Goal: Task Accomplishment & Management: Use online tool/utility

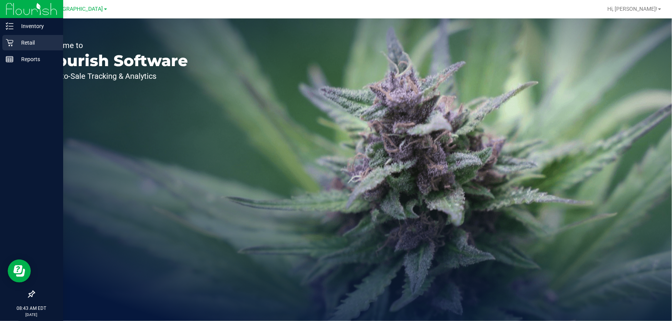
click at [13, 37] on div "Retail" at bounding box center [32, 42] width 61 height 15
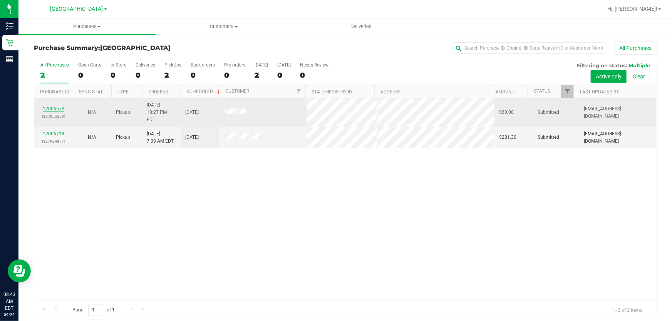
click at [51, 106] on link "12006572" at bounding box center [54, 108] width 22 height 5
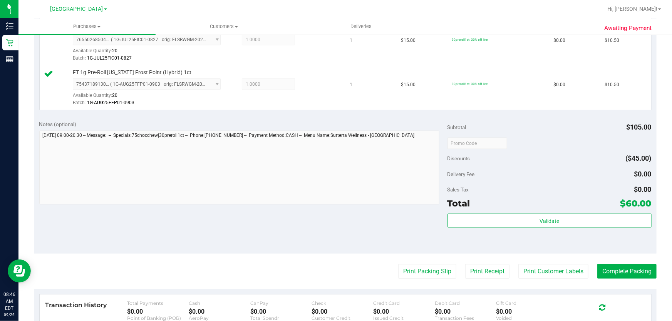
scroll to position [455, 0]
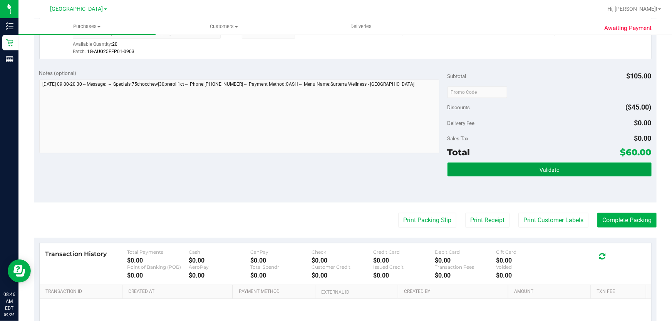
click at [522, 165] on button "Validate" at bounding box center [549, 170] width 204 height 14
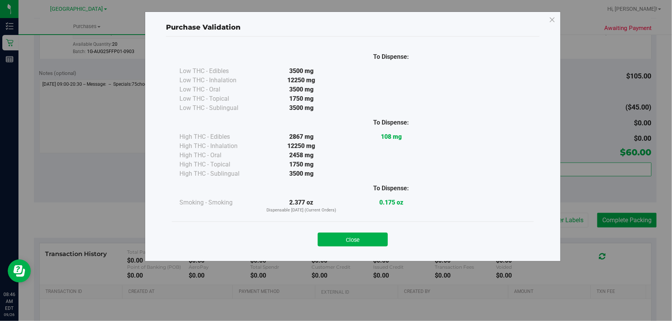
drag, startPoint x: 354, startPoint y: 243, endPoint x: 486, endPoint y: 198, distance: 139.6
click at [355, 243] on button "Close" at bounding box center [353, 240] width 70 height 14
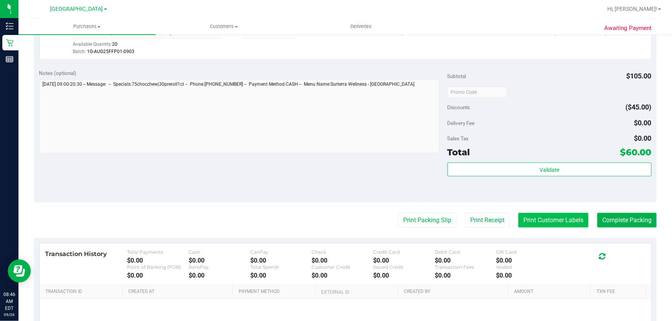
click at [556, 222] on button "Print Customer Labels" at bounding box center [553, 220] width 70 height 15
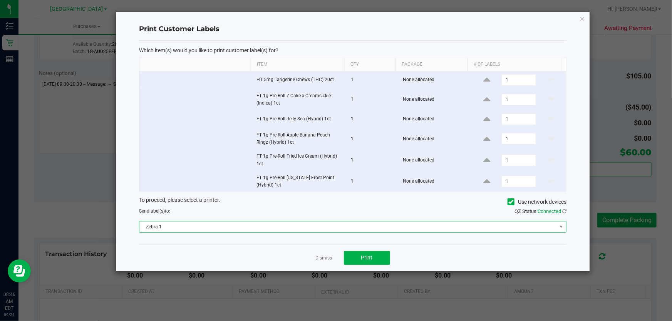
click at [382, 225] on span "Zebra-1" at bounding box center [347, 227] width 417 height 11
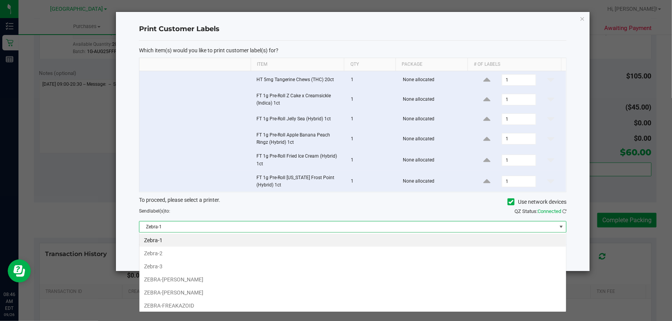
scroll to position [12, 427]
drag, startPoint x: 214, startPoint y: 277, endPoint x: 231, endPoint y: 274, distance: 17.4
click at [214, 277] on li "ZEBRA-[PERSON_NAME]" at bounding box center [352, 279] width 426 height 13
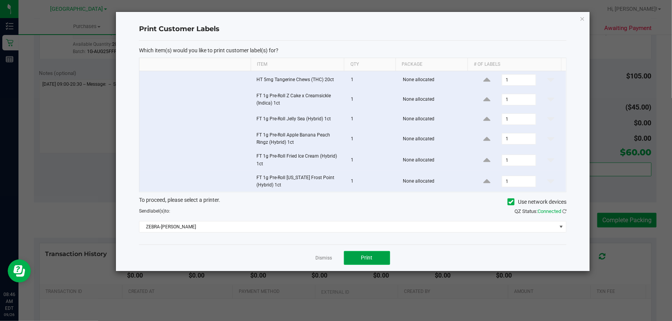
click at [361, 259] on span "Print" at bounding box center [367, 258] width 12 height 6
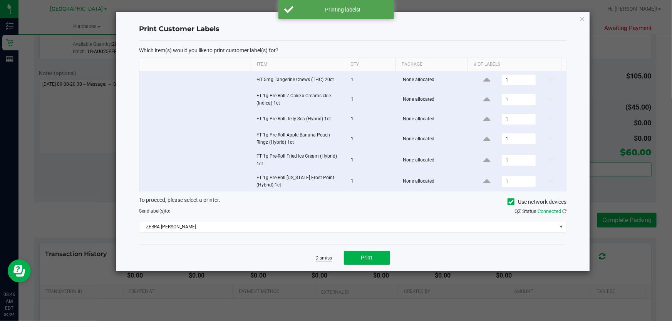
click at [319, 259] on link "Dismiss" at bounding box center [324, 258] width 17 height 7
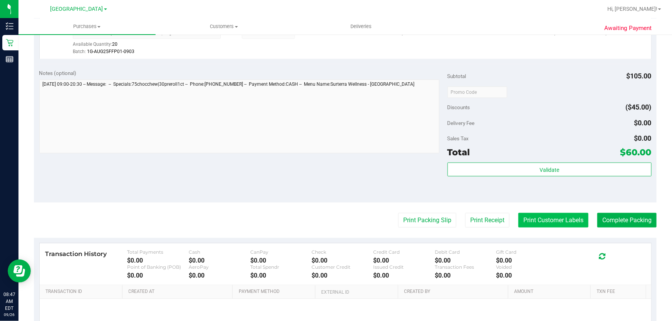
click at [569, 219] on button "Print Customer Labels" at bounding box center [553, 220] width 70 height 15
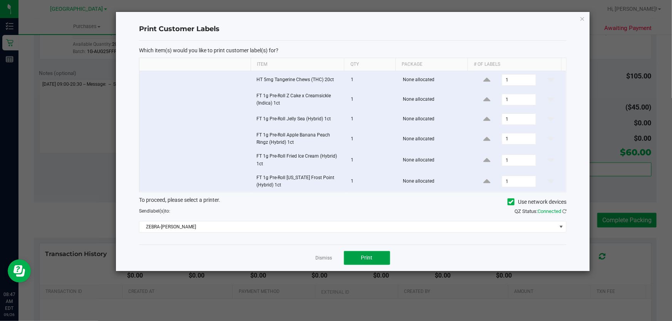
click at [379, 253] on button "Print" at bounding box center [367, 258] width 46 height 14
click at [319, 260] on link "Dismiss" at bounding box center [324, 258] width 17 height 7
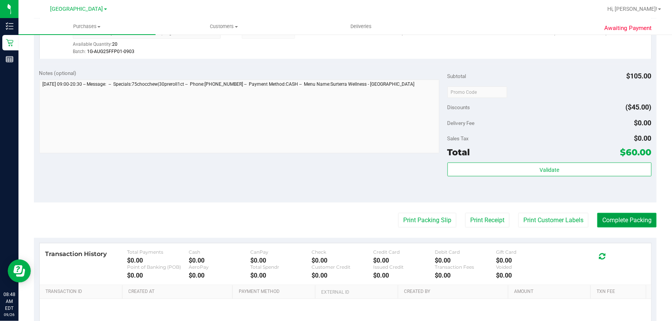
click at [614, 217] on button "Complete Packing" at bounding box center [626, 220] width 59 height 15
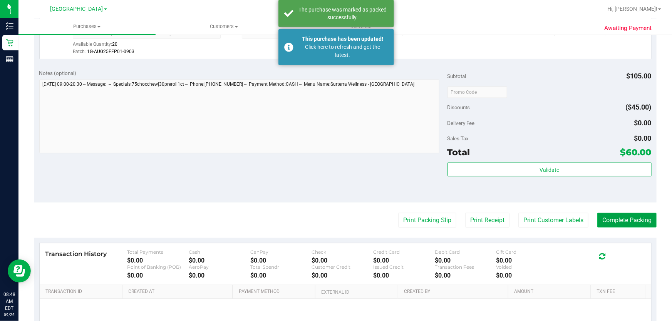
click at [610, 218] on div "Purchases Summary of purchases Fulfillment All purchases Customers All customer…" at bounding box center [344, 169] width 653 height 303
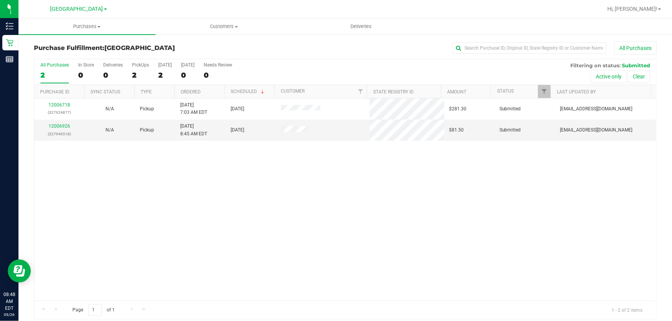
click at [308, 279] on div "12006718 (327924877) N/A Pickup [DATE] 7:03 AM EDT 9/26/2025 $281.30 Submitted …" at bounding box center [345, 200] width 622 height 202
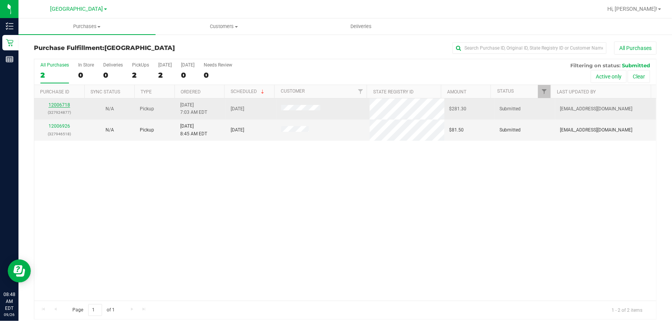
click at [61, 107] on link "12006718" at bounding box center [59, 104] width 22 height 5
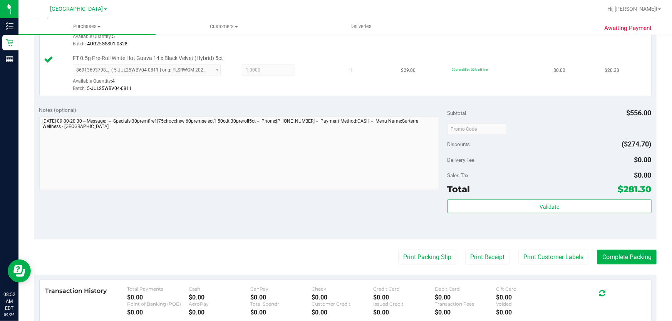
scroll to position [455, 0]
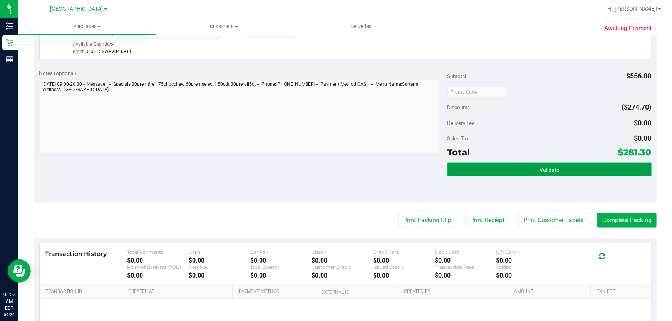
click at [500, 172] on button "Validate" at bounding box center [549, 170] width 204 height 14
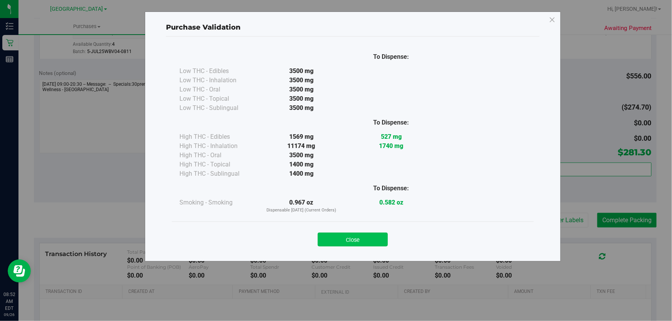
click at [354, 241] on button "Close" at bounding box center [353, 240] width 70 height 14
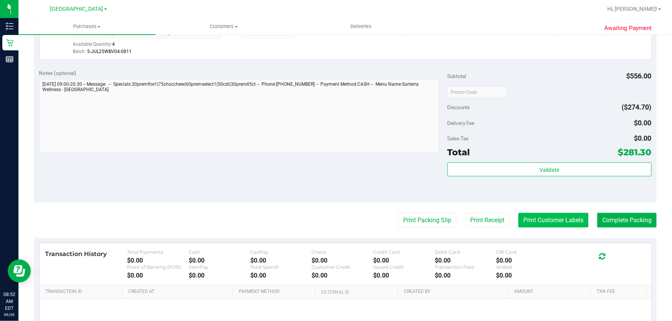
click at [553, 219] on button "Print Customer Labels" at bounding box center [553, 220] width 70 height 15
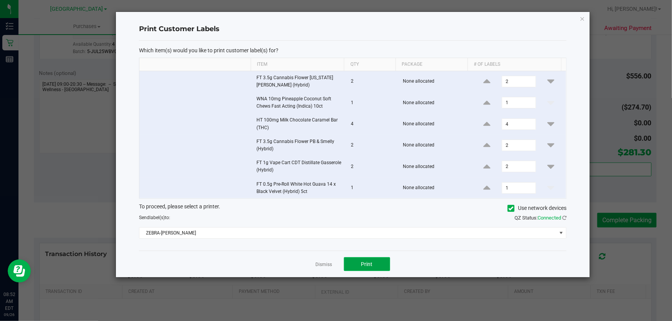
click at [368, 266] on span "Print" at bounding box center [367, 264] width 12 height 6
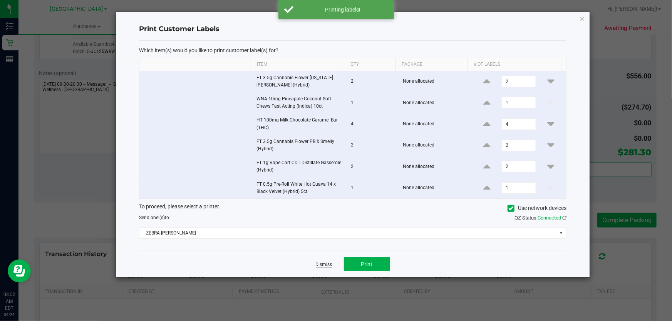
click at [319, 265] on link "Dismiss" at bounding box center [324, 265] width 17 height 7
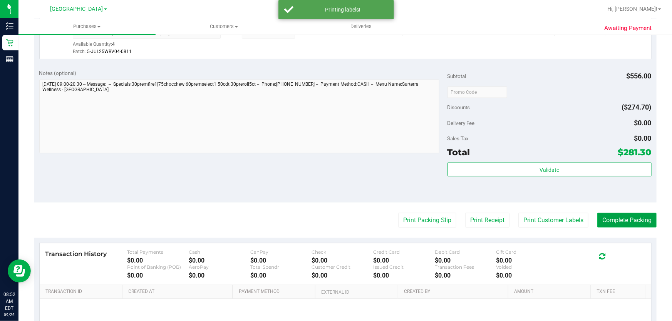
click at [612, 216] on button "Complete Packing" at bounding box center [626, 220] width 59 height 15
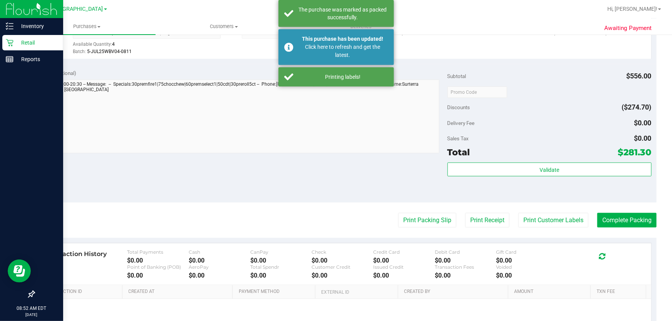
click at [15, 41] on p "Retail" at bounding box center [36, 42] width 46 height 9
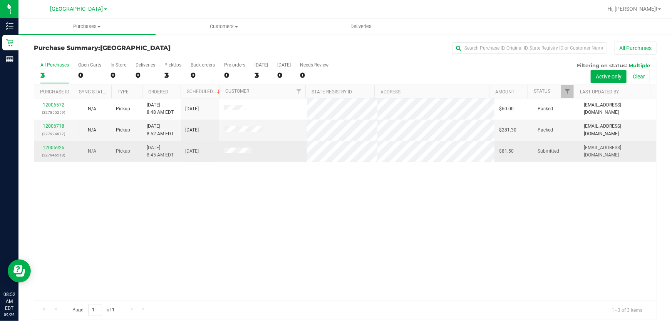
click at [56, 146] on link "12006926" at bounding box center [54, 147] width 22 height 5
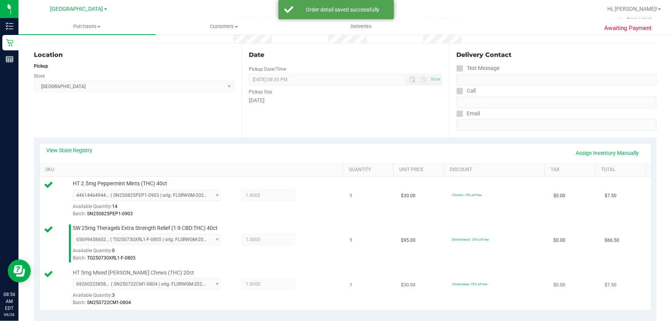
scroll to position [210, 0]
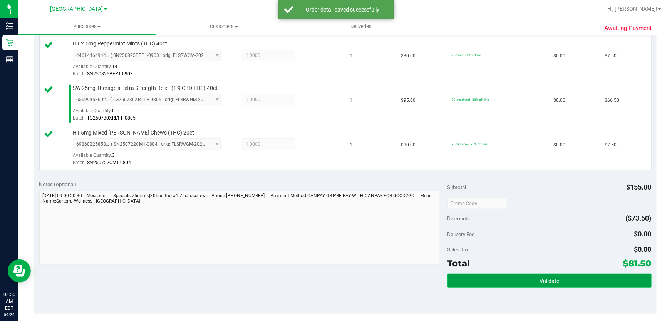
click at [525, 277] on button "Validate" at bounding box center [549, 281] width 204 height 14
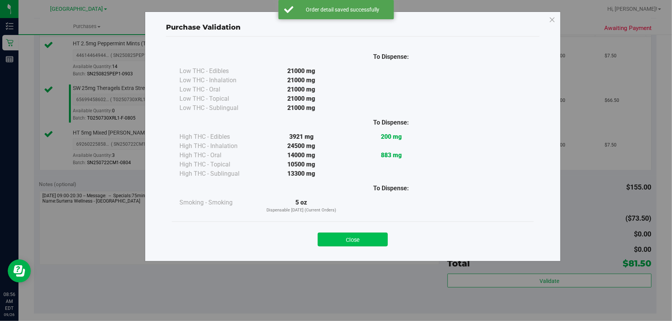
click at [337, 235] on button "Close" at bounding box center [353, 240] width 70 height 14
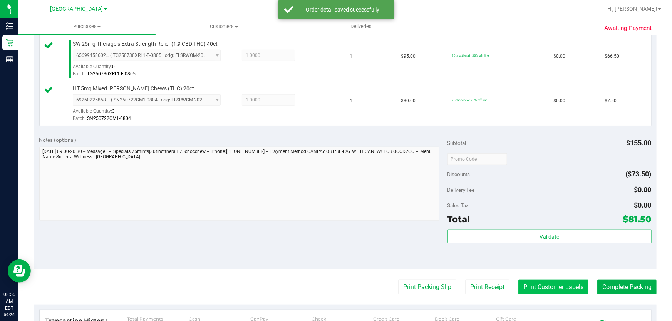
scroll to position [280, 0]
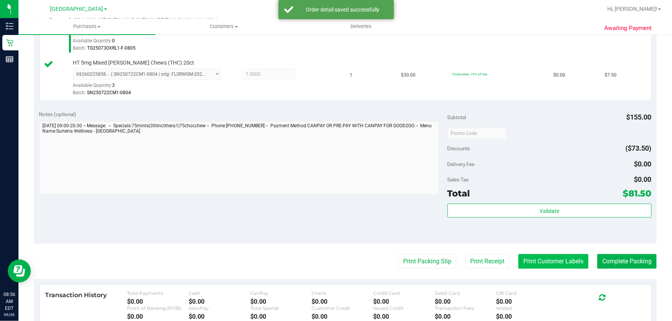
click at [536, 264] on button "Print Customer Labels" at bounding box center [553, 261] width 70 height 15
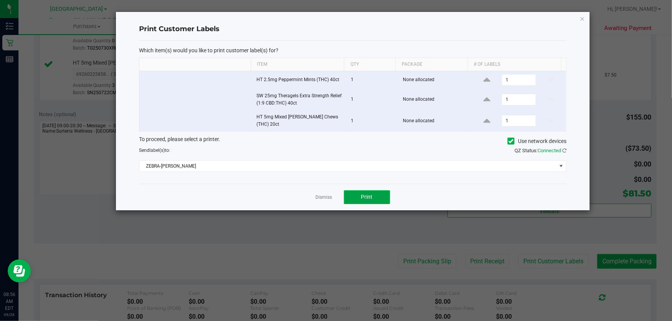
click at [359, 192] on button "Print" at bounding box center [367, 198] width 46 height 14
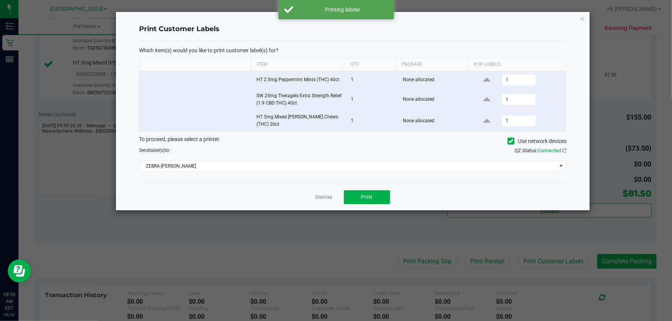
click at [327, 195] on link "Dismiss" at bounding box center [324, 197] width 17 height 7
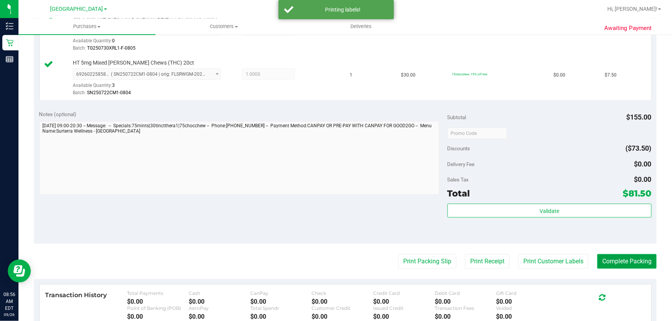
click at [599, 259] on button "Complete Packing" at bounding box center [626, 261] width 59 height 15
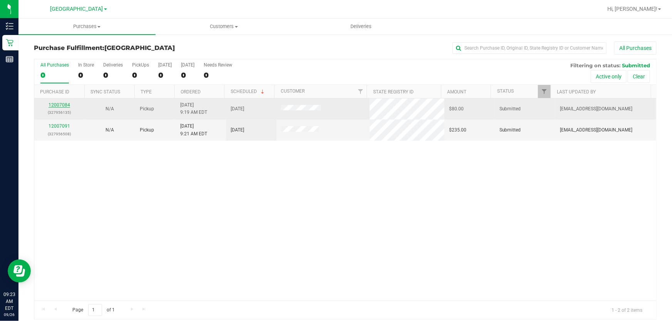
click at [69, 104] on link "12007084" at bounding box center [59, 104] width 22 height 5
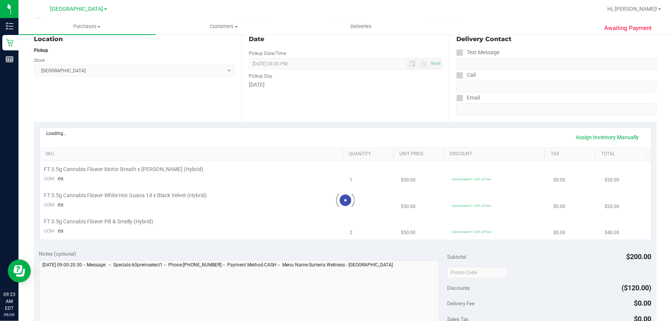
scroll to position [105, 0]
